Goal: Navigation & Orientation: Find specific page/section

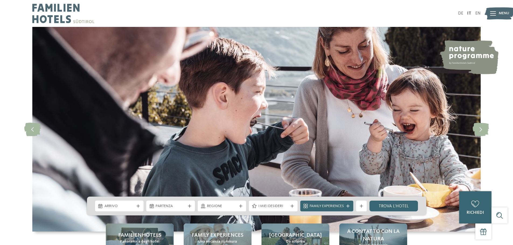
click at [487, 14] on img at bounding box center [500, 13] width 30 height 15
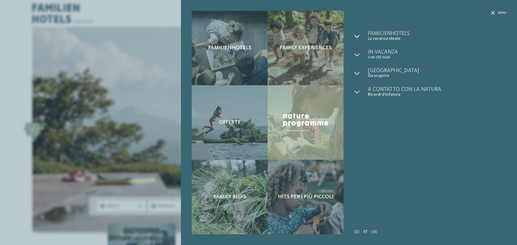
click at [356, 34] on icon at bounding box center [356, 36] width 5 height 5
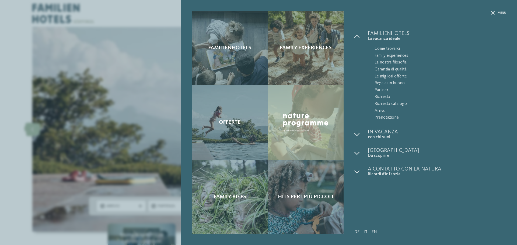
click at [358, 233] on link "DE" at bounding box center [356, 232] width 5 height 4
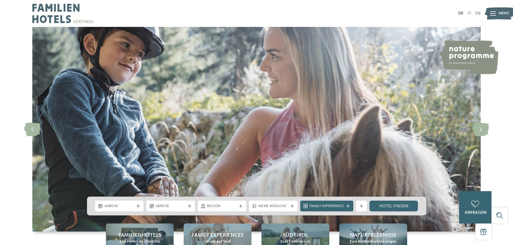
click at [497, 10] on img at bounding box center [500, 13] width 30 height 15
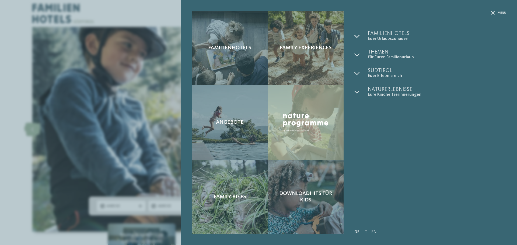
click at [355, 35] on icon at bounding box center [356, 36] width 5 height 5
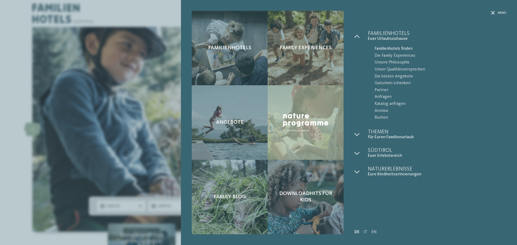
click at [395, 48] on span "Familienhotels finden" at bounding box center [441, 49] width 132 height 7
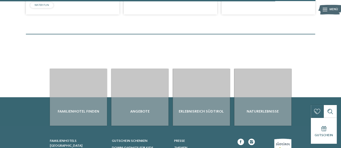
scroll to position [1239, 0]
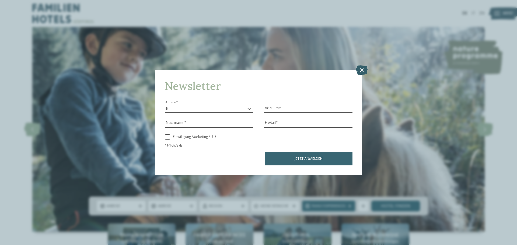
click at [361, 69] on icon at bounding box center [362, 69] width 12 height 9
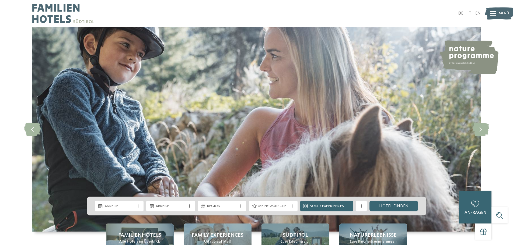
click at [495, 12] on icon at bounding box center [493, 13] width 6 height 4
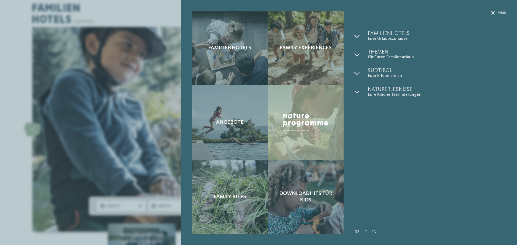
click at [358, 36] on icon at bounding box center [356, 36] width 5 height 5
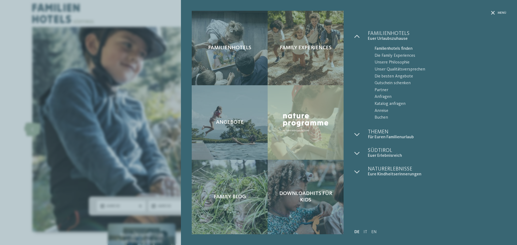
click at [393, 48] on span "Familienhotels finden" at bounding box center [441, 49] width 132 height 7
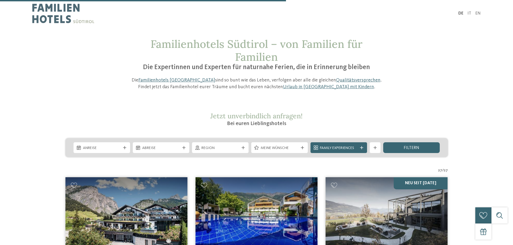
scroll to position [1016, 0]
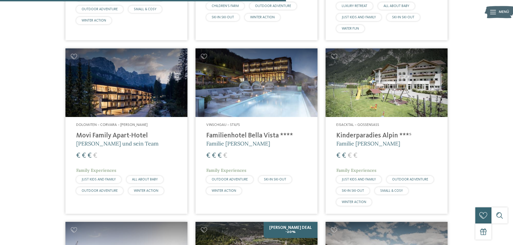
click at [371, 132] on h4 "Kinderparadies Alpin ***ˢ" at bounding box center [386, 136] width 100 height 8
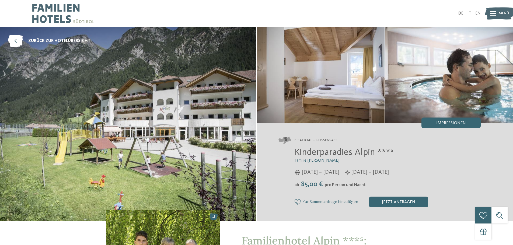
click at [493, 14] on icon at bounding box center [493, 13] width 6 height 4
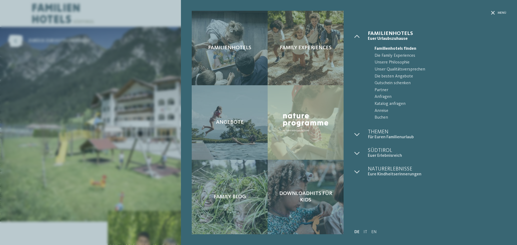
click at [391, 48] on span "Familienhotels finden" at bounding box center [441, 49] width 132 height 7
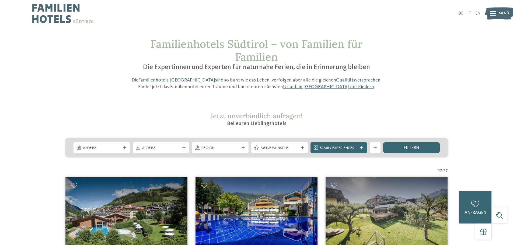
scroll to position [305, 0]
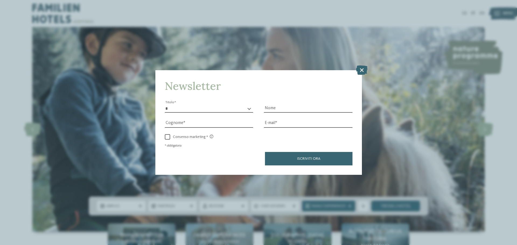
click at [364, 69] on icon at bounding box center [362, 69] width 12 height 9
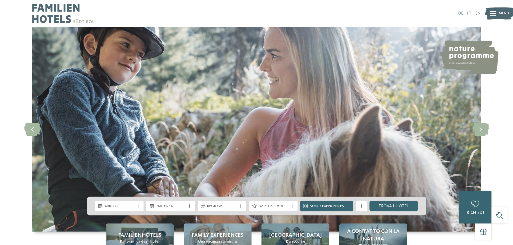
click at [460, 12] on link "DE" at bounding box center [460, 13] width 5 height 4
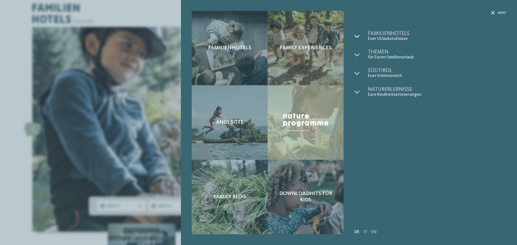
click at [357, 38] on icon at bounding box center [356, 36] width 5 height 5
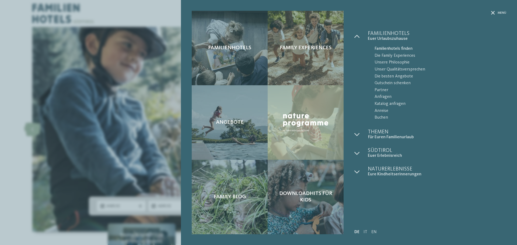
click at [387, 49] on span "Familienhotels finden" at bounding box center [441, 49] width 132 height 7
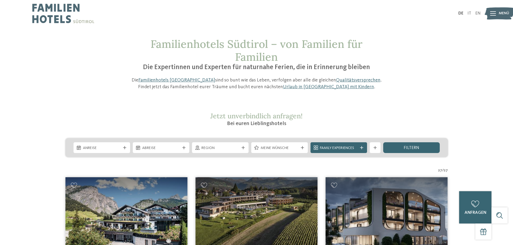
click at [420, 61] on div "Familienhotels Südtirol – von Familien für Familien Die Expertinnen und Experte…" at bounding box center [257, 64] width 366 height 53
